Goal: Check status: Check status

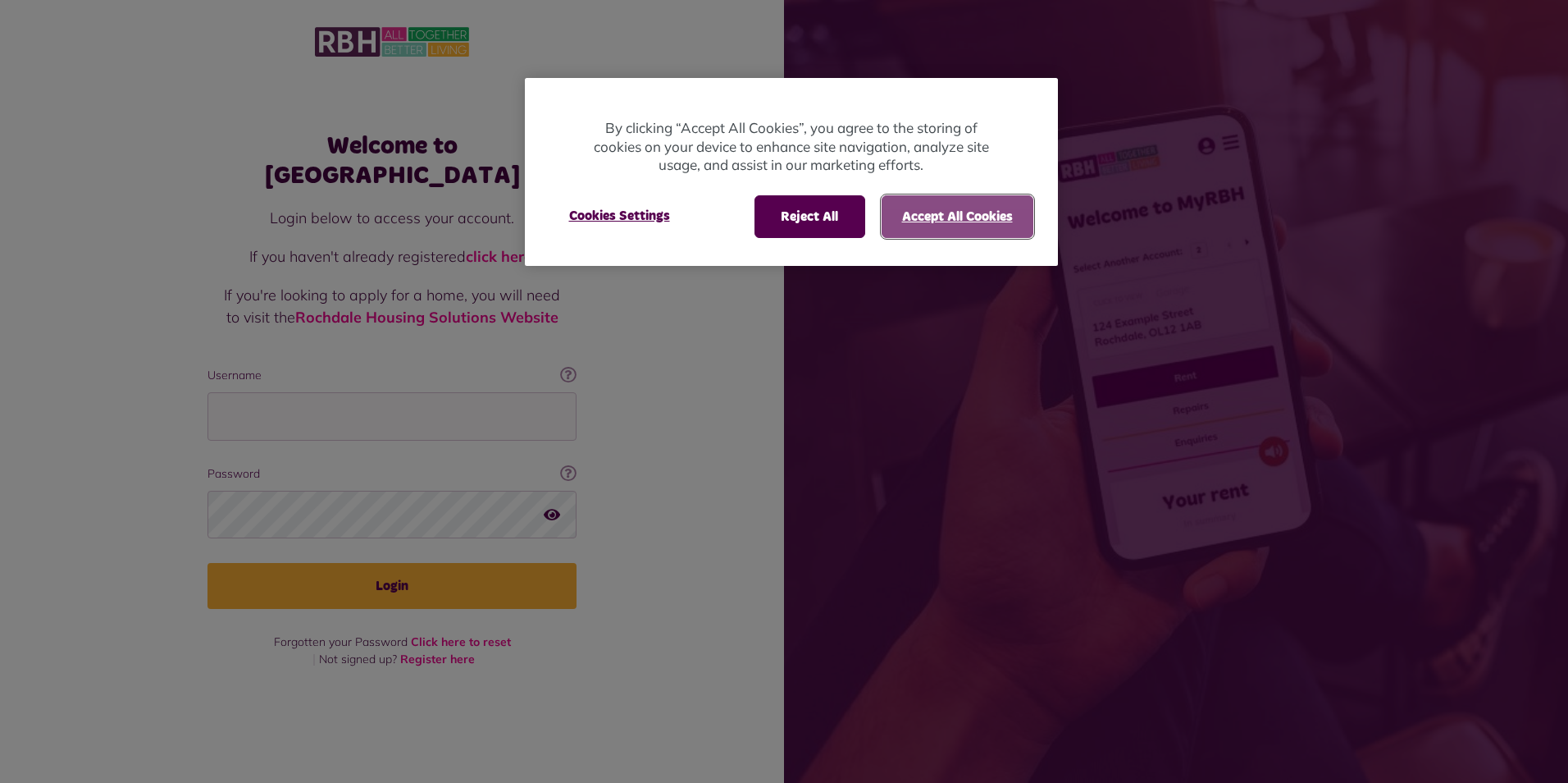
click at [930, 221] on button "Accept All Cookies" at bounding box center [958, 216] width 152 height 42
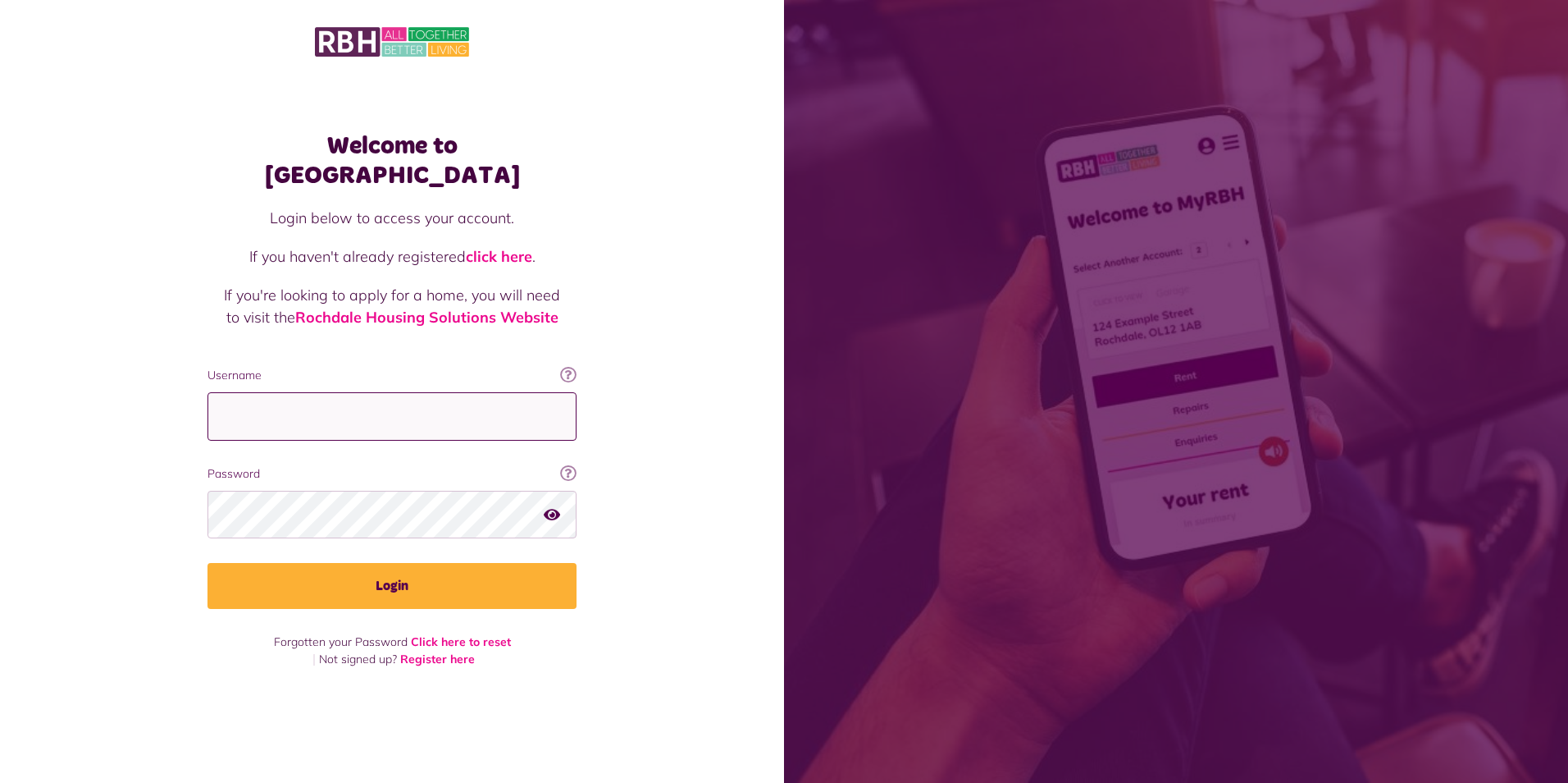
click at [241, 393] on input "Username" at bounding box center [391, 416] width 369 height 48
type input "**********"
click at [554, 506] on icon "button" at bounding box center [552, 514] width 17 height 15
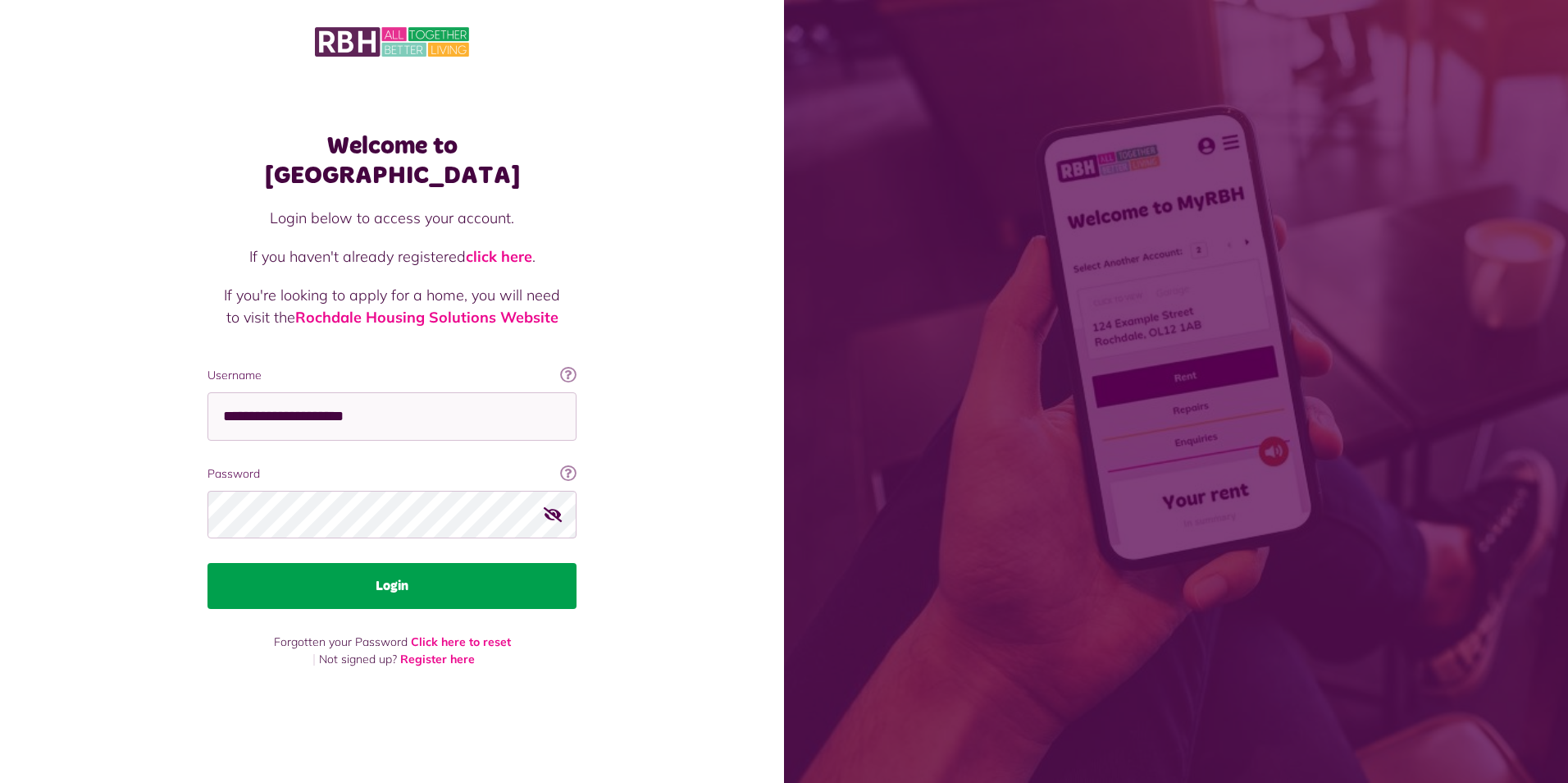
click at [328, 567] on button "Login" at bounding box center [391, 586] width 369 height 46
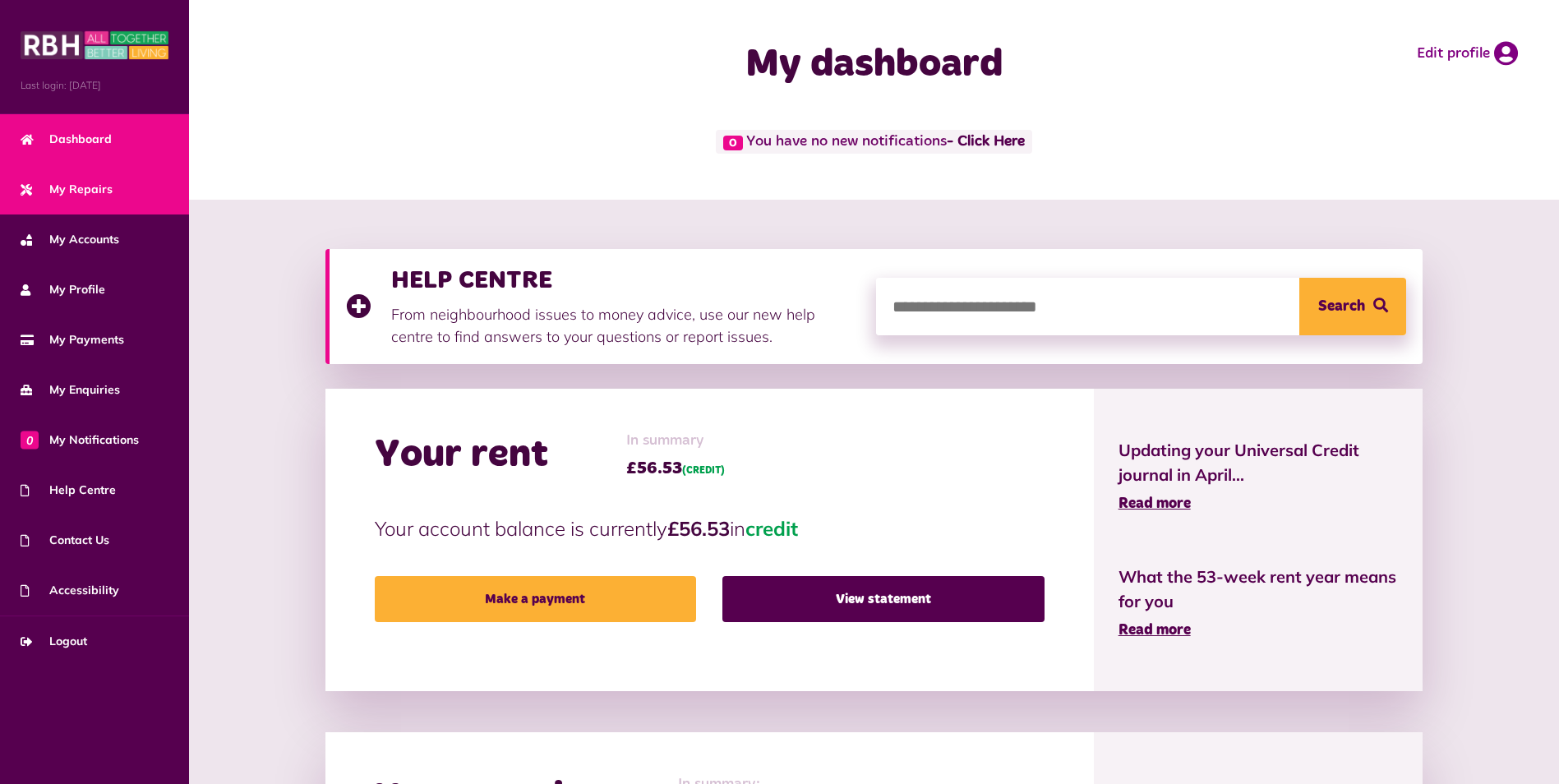
click at [112, 190] on link "My Repairs" at bounding box center [94, 189] width 189 height 50
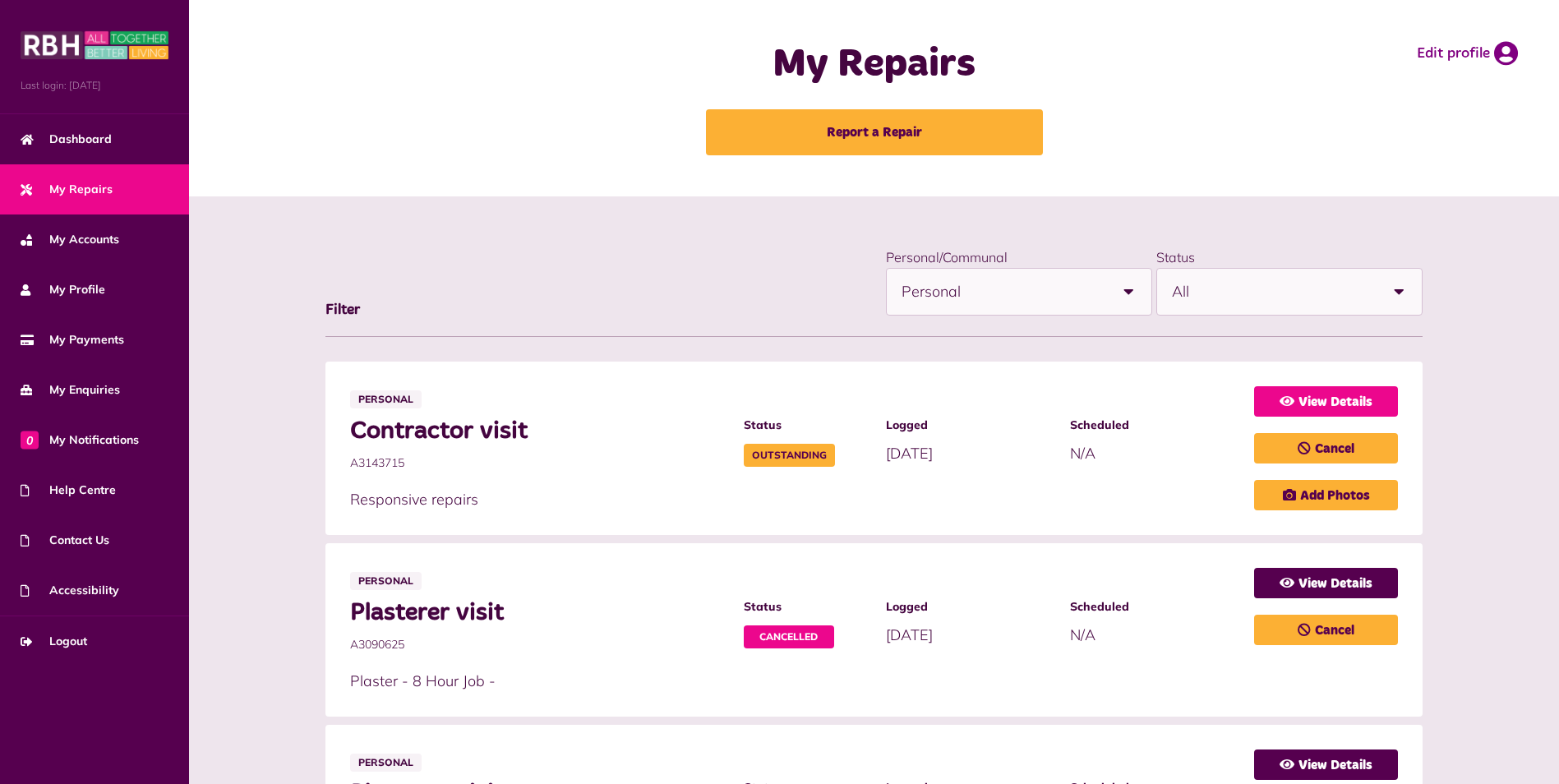
click at [1298, 405] on link "View Details" at bounding box center [1325, 401] width 143 height 30
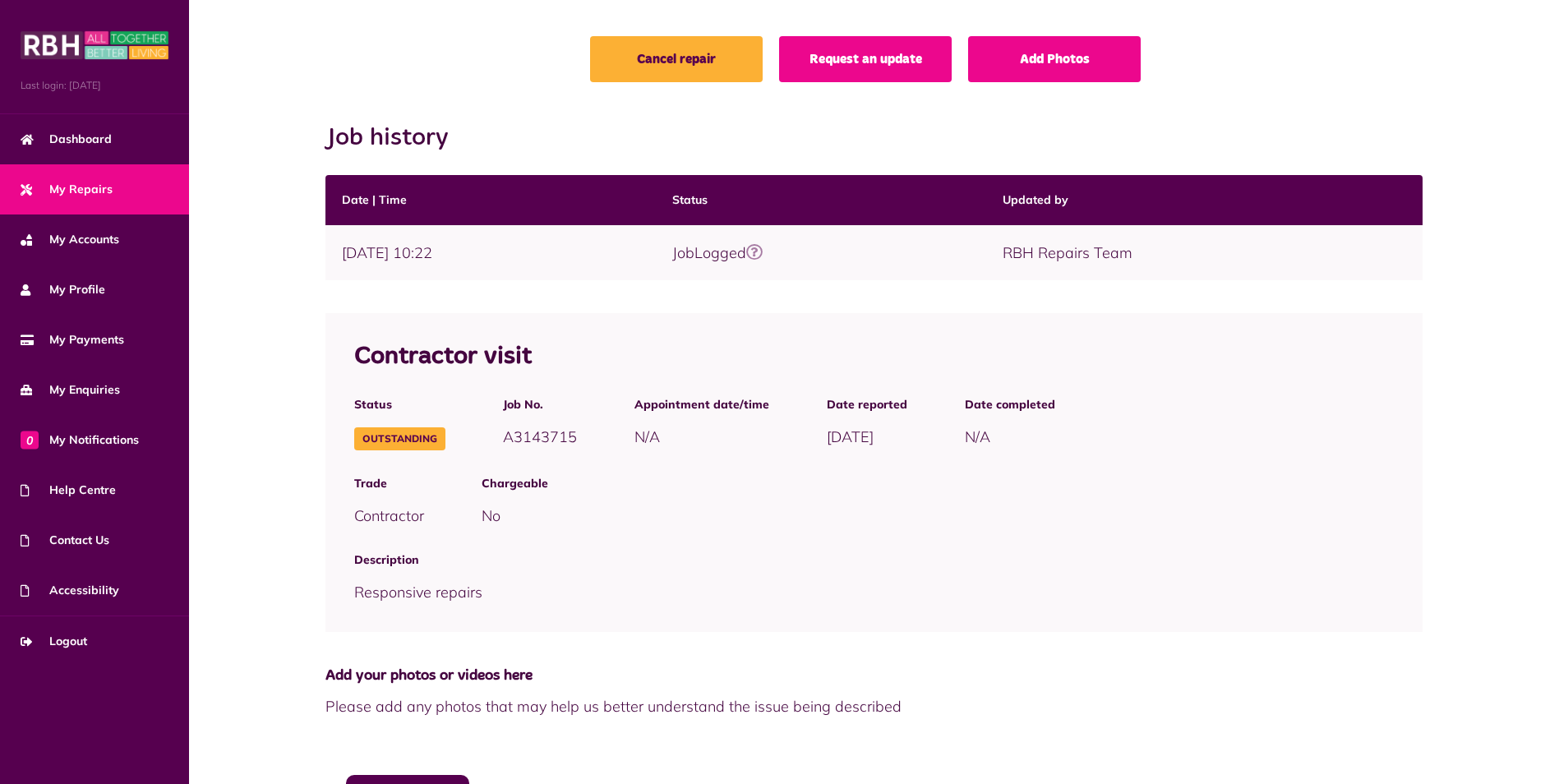
scroll to position [159, 0]
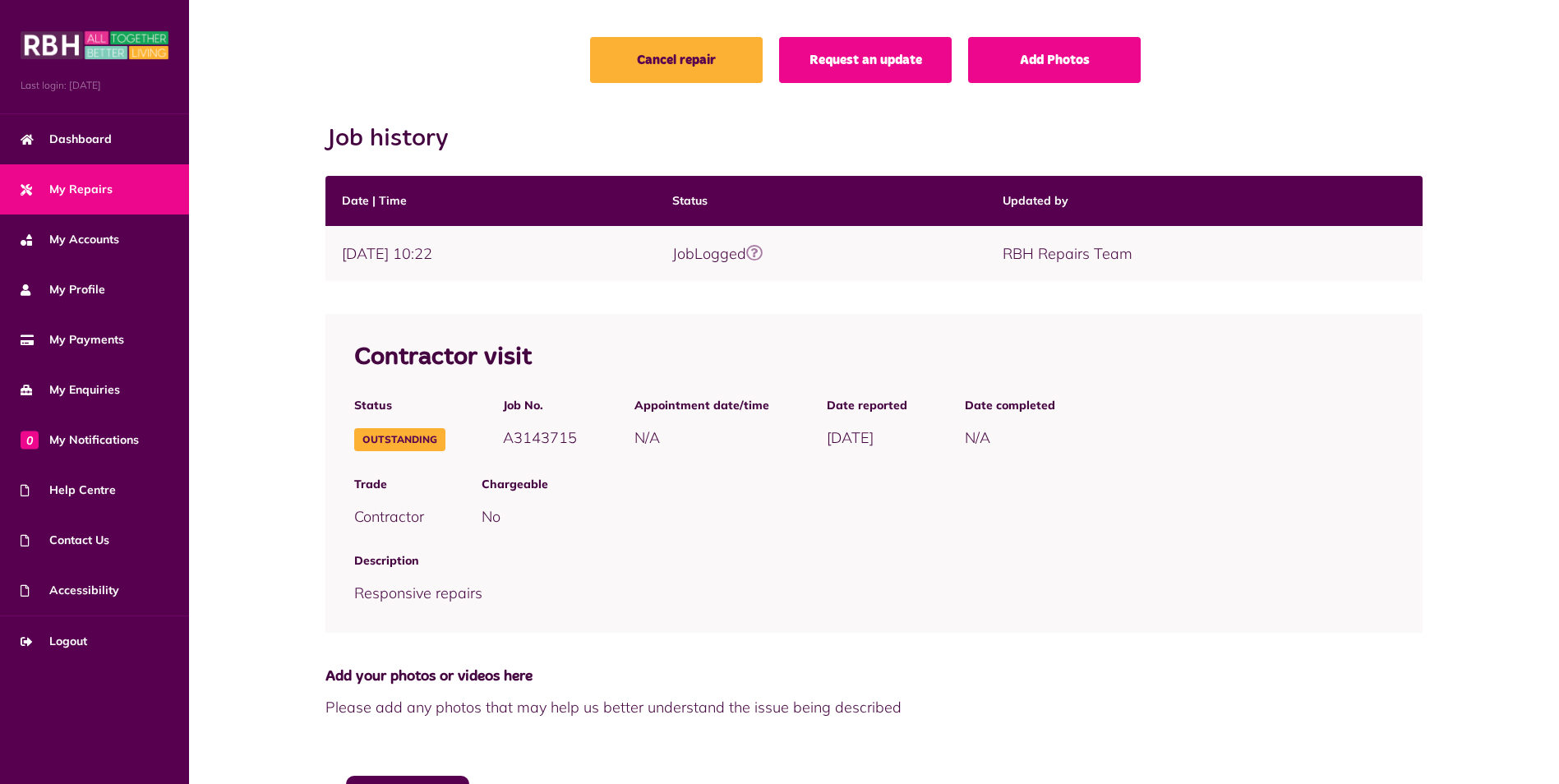
click at [908, 64] on link "Request an update" at bounding box center [865, 59] width 173 height 46
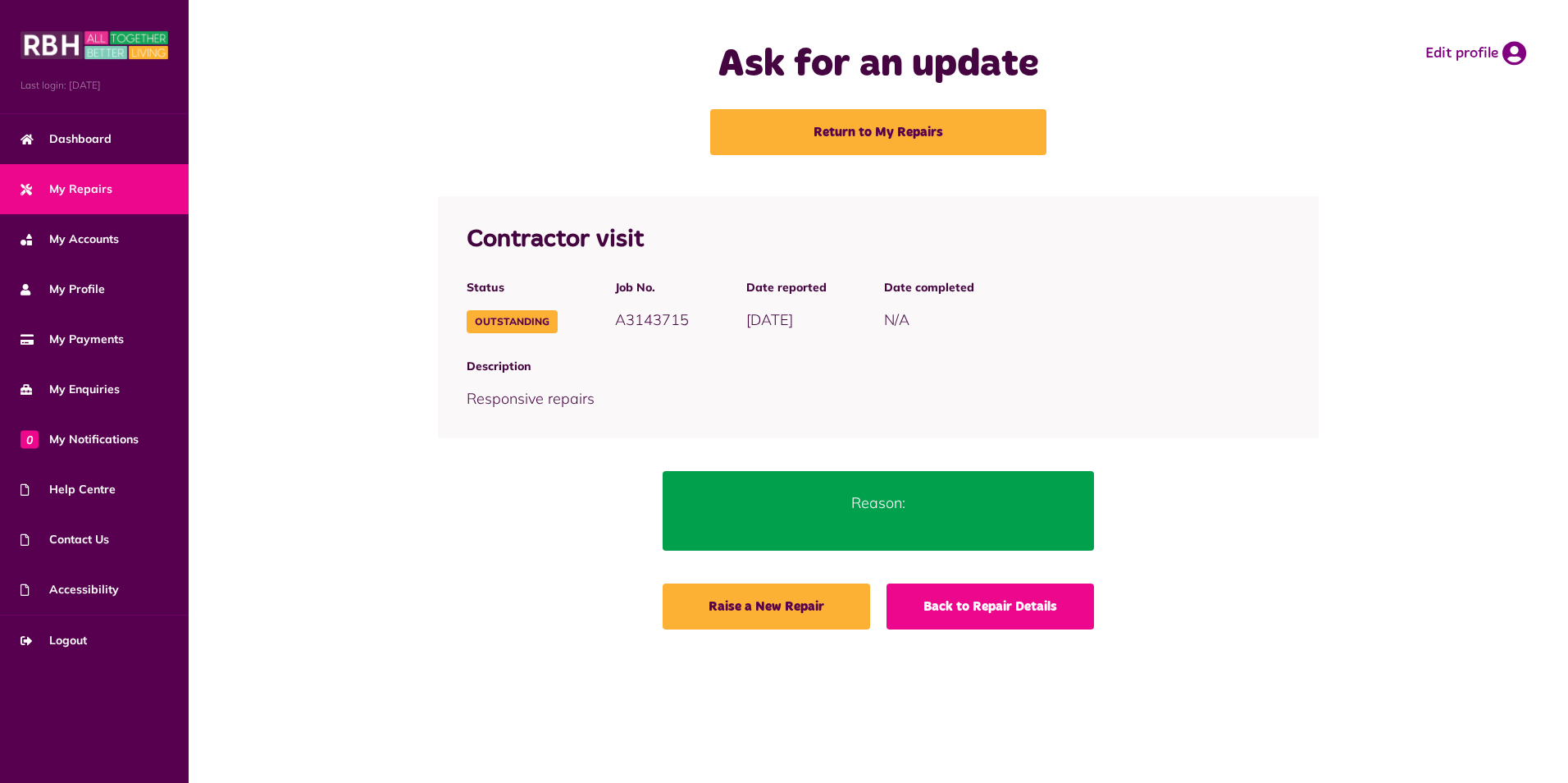
click at [955, 612] on link "Back to Repair Details" at bounding box center [990, 606] width 207 height 46
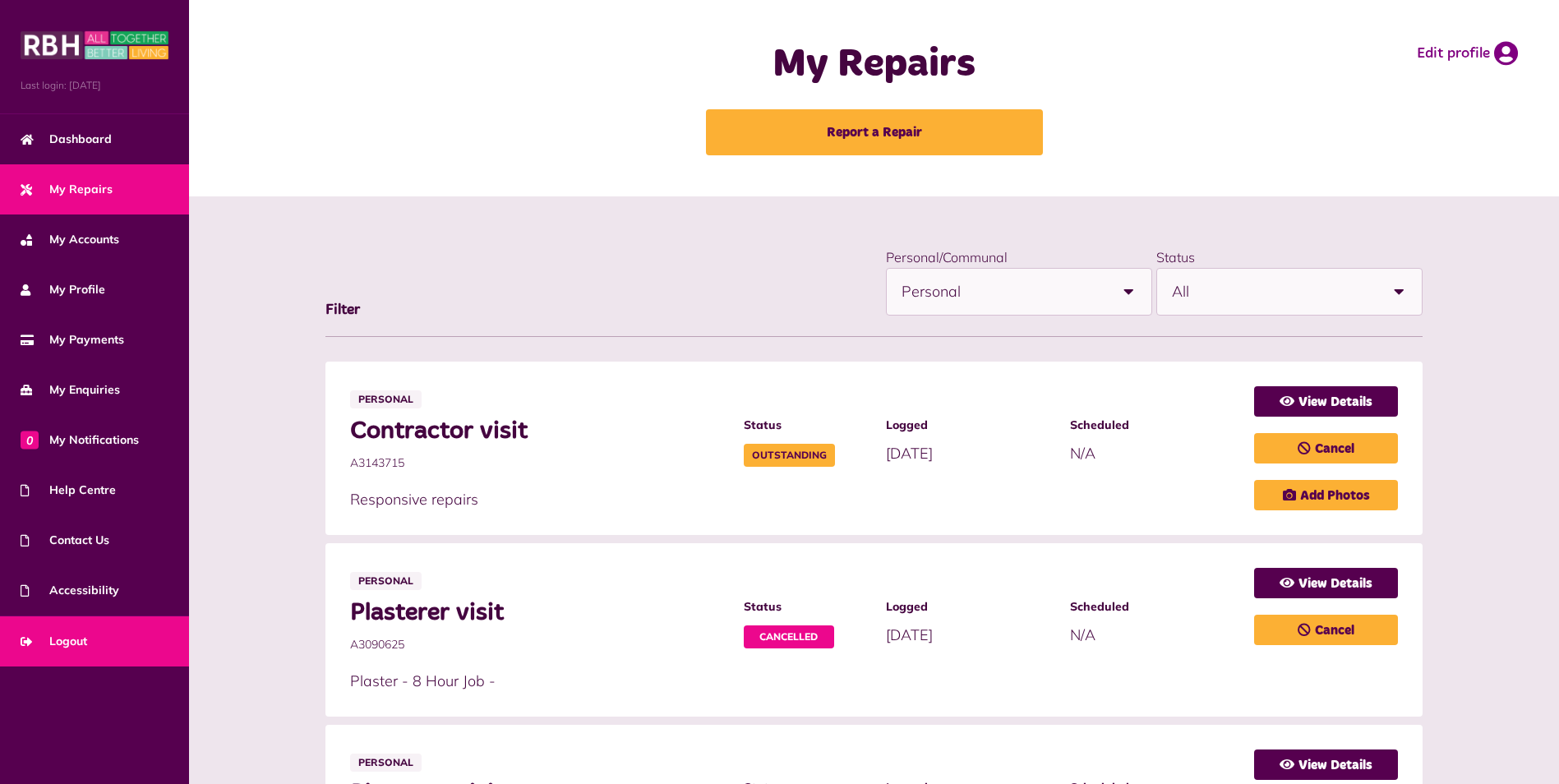
click at [82, 641] on span "Logout" at bounding box center [54, 641] width 67 height 18
